Goal: Information Seeking & Learning: Learn about a topic

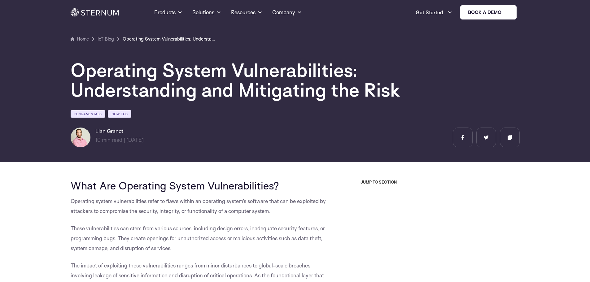
click at [361, 201] on button "Allow all" at bounding box center [384, 201] width 87 height 18
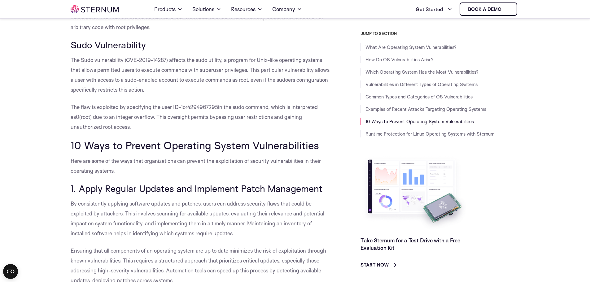
scroll to position [2196, 0]
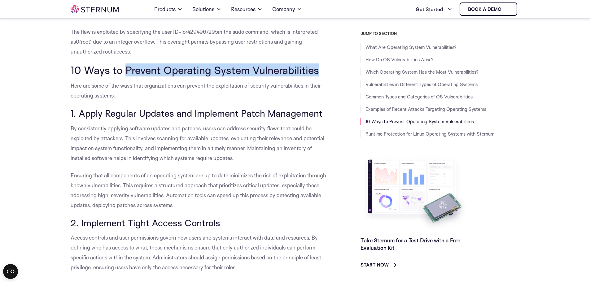
drag, startPoint x: 125, startPoint y: 92, endPoint x: 323, endPoint y: 91, distance: 198.0
click at [323, 76] on h2 "10 Ways to Prevent Operating System Vulnerabilities" at bounding box center [202, 70] width 262 height 12
copy span "Prevent Operating System Vulnerabilities"
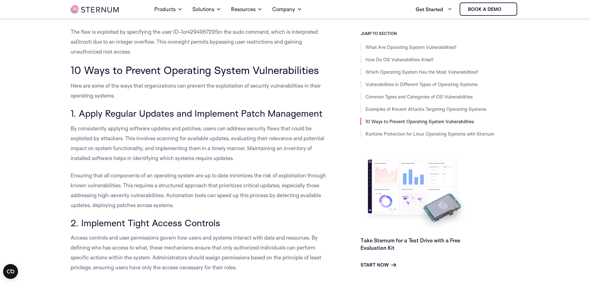
drag, startPoint x: 16, startPoint y: 157, endPoint x: 23, endPoint y: 155, distance: 7.7
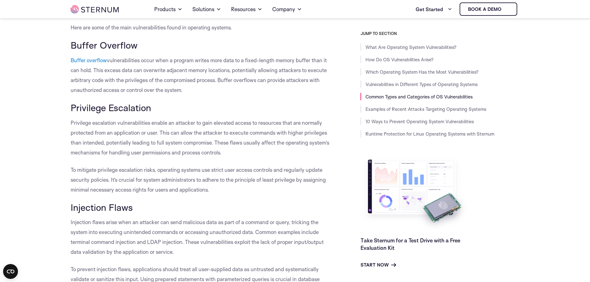
scroll to position [958, 0]
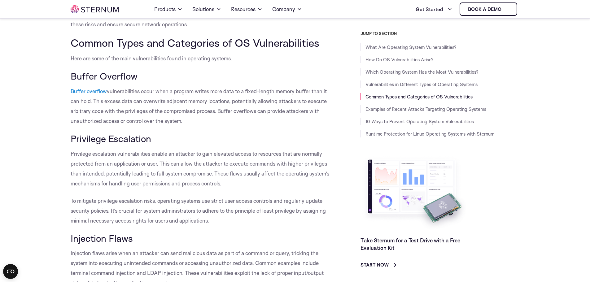
click at [183, 124] on span "vulnerabilities occur when a program writes more data to a fixed-length memory …" at bounding box center [199, 106] width 256 height 36
click at [185, 126] on p "Buffer overflow vulnerabilities occur when a program writes more data to a fixe…" at bounding box center [202, 106] width 262 height 40
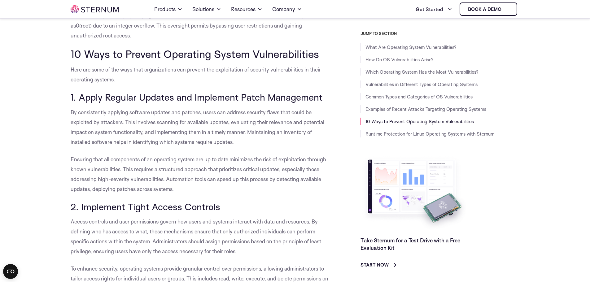
scroll to position [2228, 0]
